Goal: Communication & Community: Ask a question

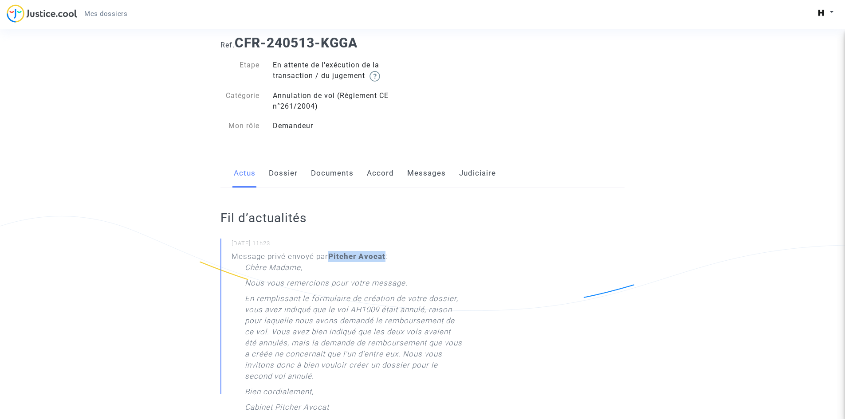
scroll to position [44, 0]
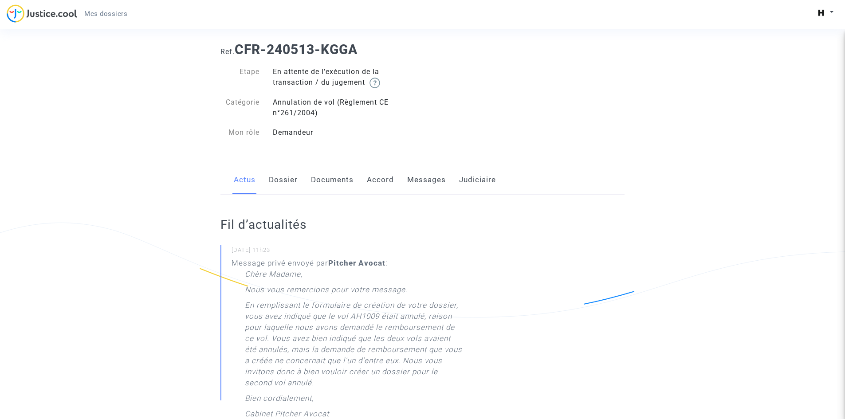
scroll to position [0, 0]
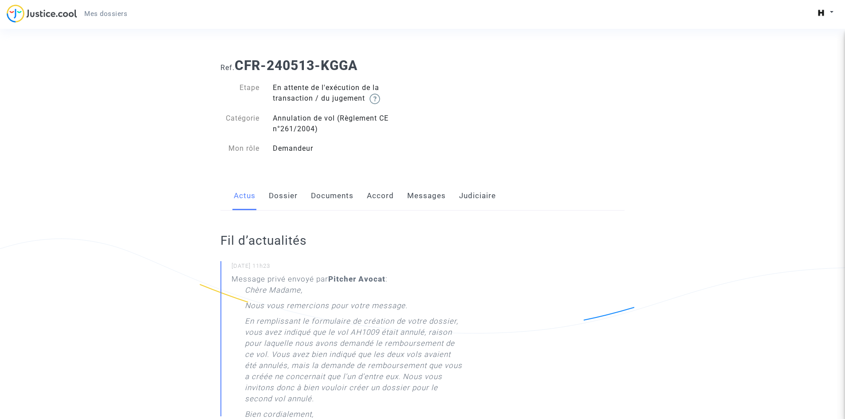
click at [459, 196] on link "Judiciaire" at bounding box center [477, 195] width 37 height 29
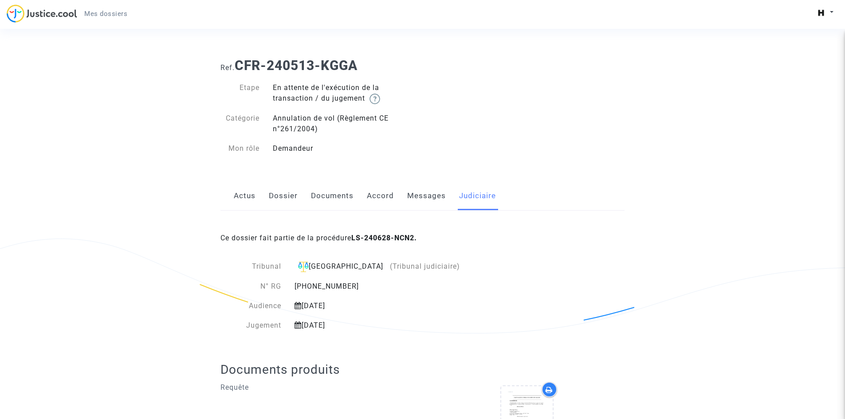
click at [287, 200] on link "Dossier" at bounding box center [283, 195] width 29 height 29
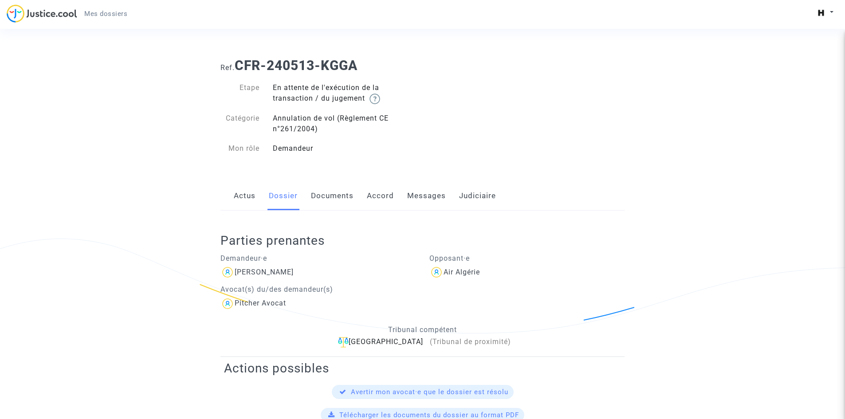
click at [419, 200] on link "Messages" at bounding box center [426, 195] width 39 height 29
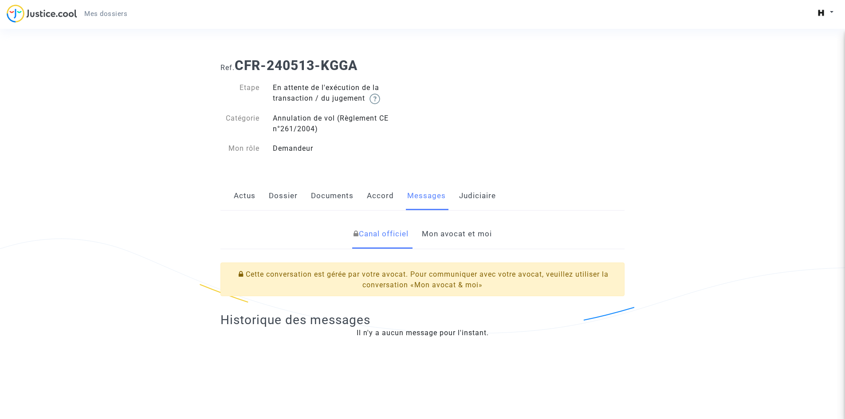
click at [439, 229] on link "Mon avocat et moi" at bounding box center [457, 234] width 70 height 29
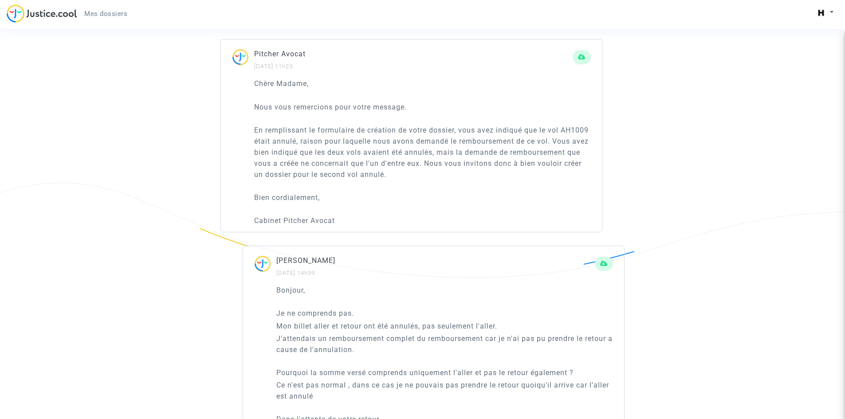
scroll to position [532, 0]
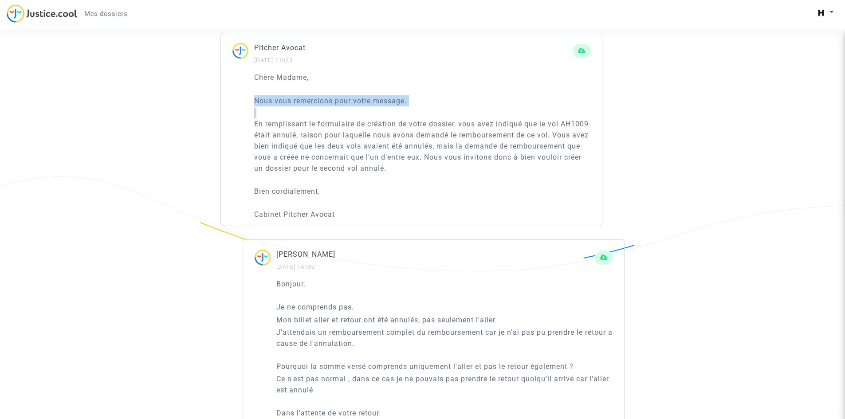
drag, startPoint x: 249, startPoint y: 97, endPoint x: 496, endPoint y: 181, distance: 260.1
click at [496, 181] on div "Chère Madame, Nous vous remercions pour votre message. En remplissant le formul…" at bounding box center [411, 149] width 381 height 154
copy div "Nous vous remercions pour votre message."
click at [390, 262] on div "[PERSON_NAME] [DATE] 14h39" at bounding box center [435, 260] width 319 height 23
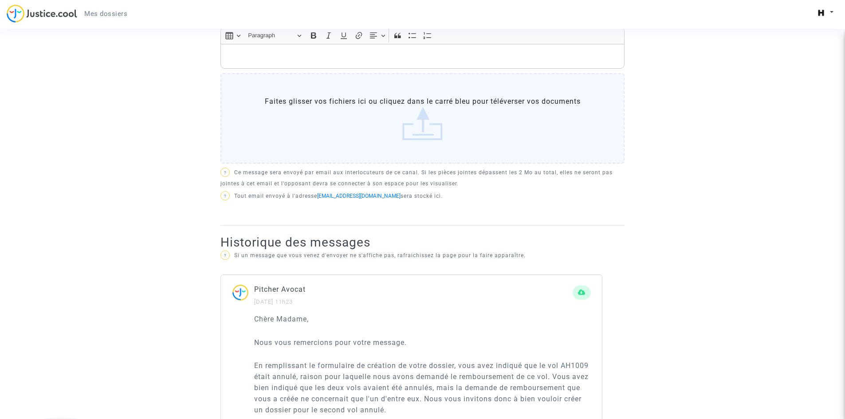
scroll to position [177, 0]
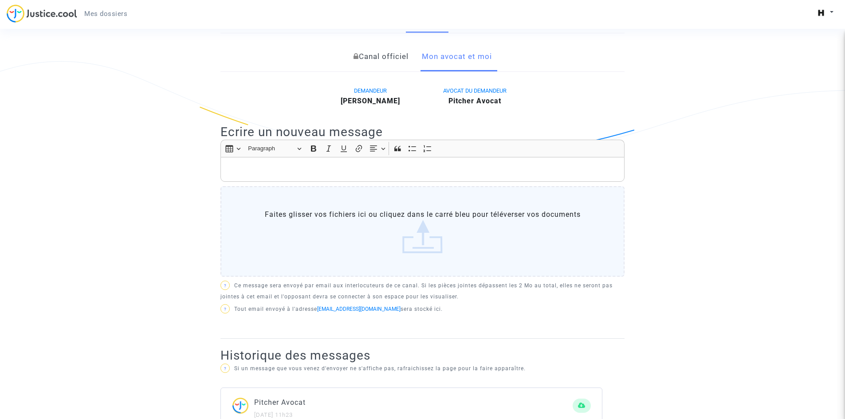
click at [321, 165] on p "Rich Text Editor, main" at bounding box center [422, 169] width 395 height 11
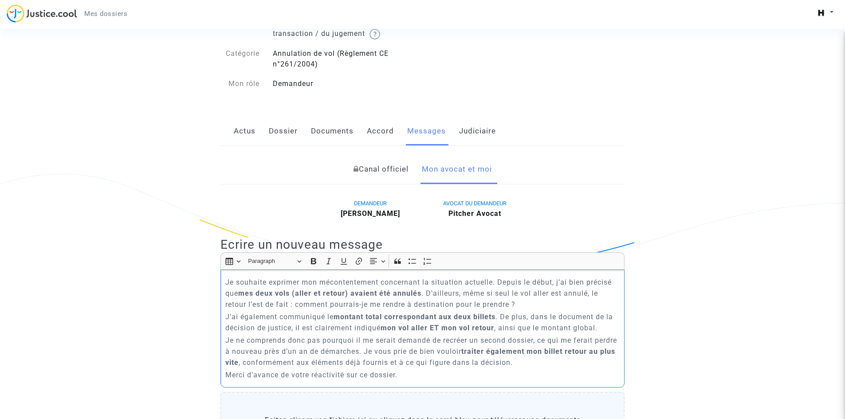
scroll to position [44, 0]
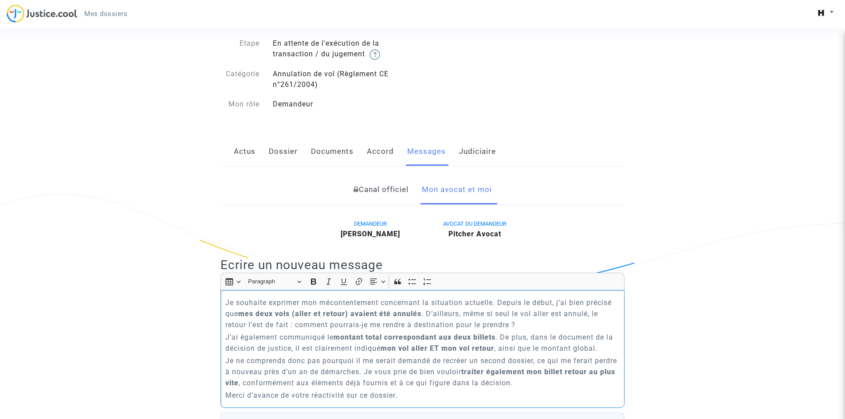
click at [227, 304] on p "Je souhaite exprimer mon mécontentement concernant la situation actuelle. Depui…" at bounding box center [422, 313] width 395 height 33
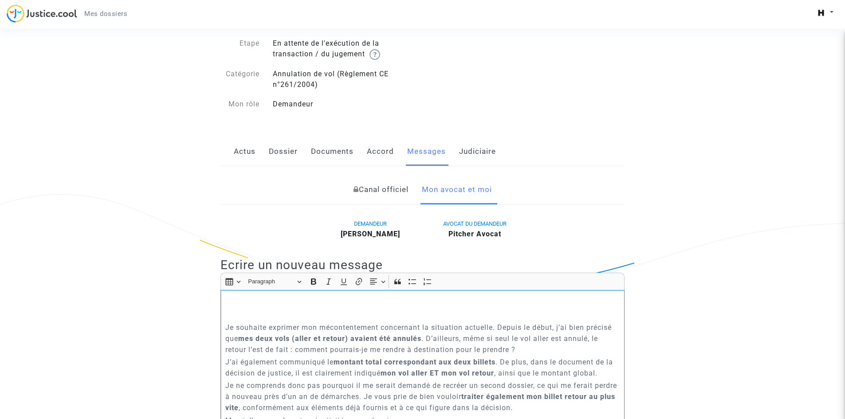
click at [248, 299] on p "Rich Text Editor, main" at bounding box center [422, 302] width 395 height 11
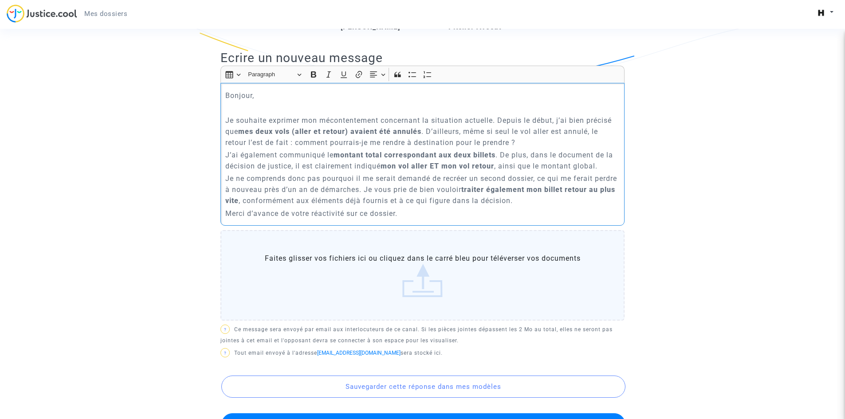
scroll to position [266, 0]
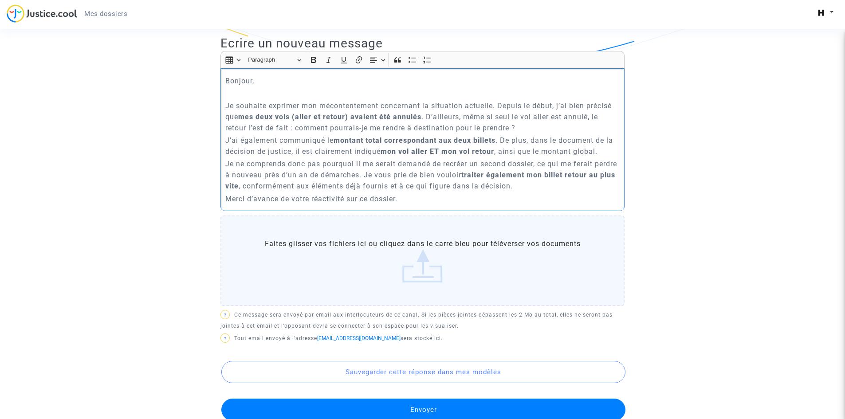
click at [426, 404] on button "Envoyer" at bounding box center [423, 410] width 404 height 22
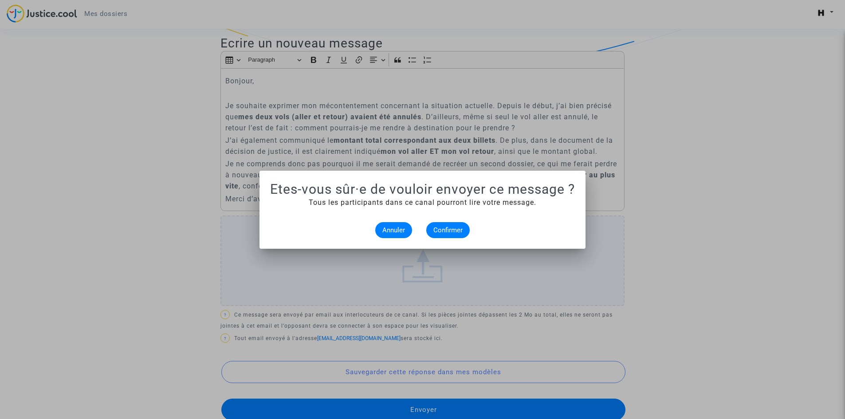
scroll to position [0, 0]
click at [452, 227] on span "Confirmer" at bounding box center [447, 230] width 29 height 8
